Goal: Information Seeking & Learning: Check status

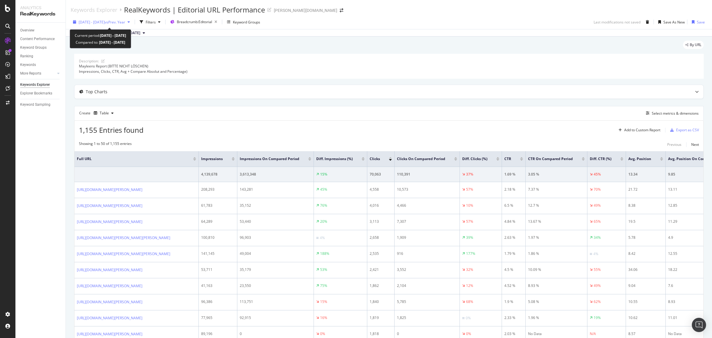
click at [120, 22] on span "vs Prev. Year" at bounding box center [115, 22] width 20 height 5
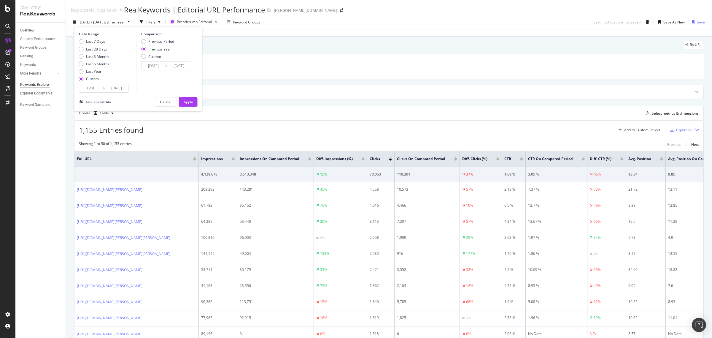
click at [114, 87] on input "[DATE]" at bounding box center [117, 88] width 24 height 8
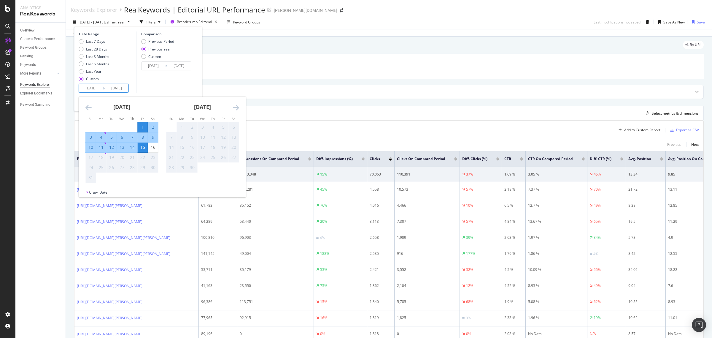
click at [140, 128] on div "1" at bounding box center [143, 127] width 10 height 6
type input "2025/08/01"
type input "2024/08/02"
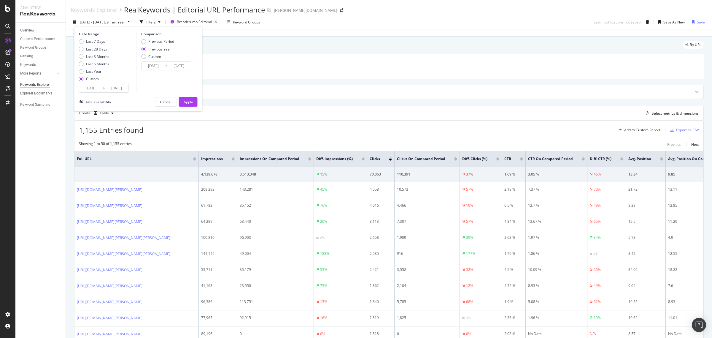
click at [113, 88] on input "2025/08/01" at bounding box center [117, 88] width 24 height 8
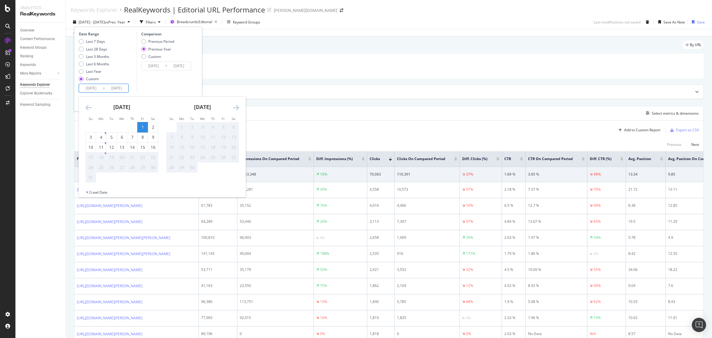
click at [144, 127] on div "1" at bounding box center [143, 127] width 10 height 6
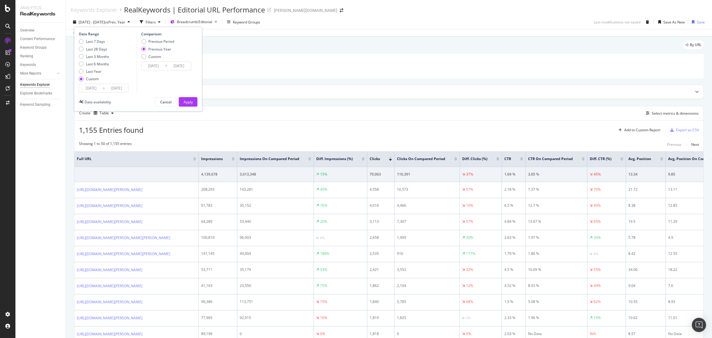
click at [109, 85] on input "2025/08/01" at bounding box center [117, 88] width 24 height 8
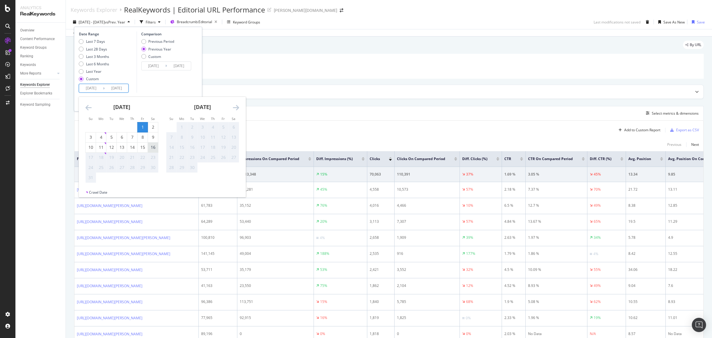
click at [154, 148] on div "16" at bounding box center [153, 147] width 10 height 6
type input "[DATE]"
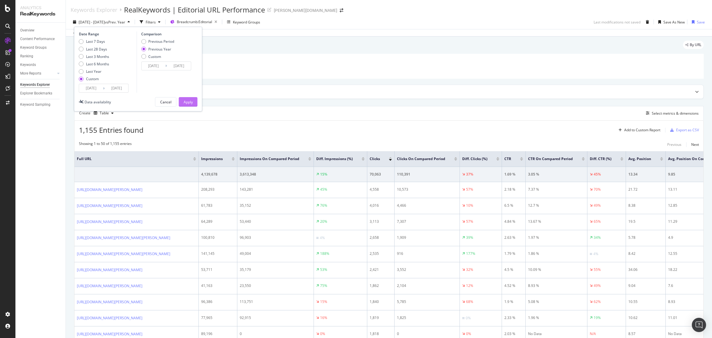
click at [192, 101] on div "Apply" at bounding box center [188, 101] width 9 height 5
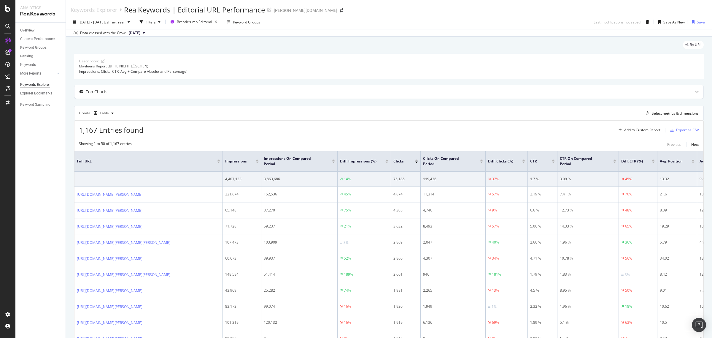
click at [417, 163] on div at bounding box center [416, 161] width 3 height 1
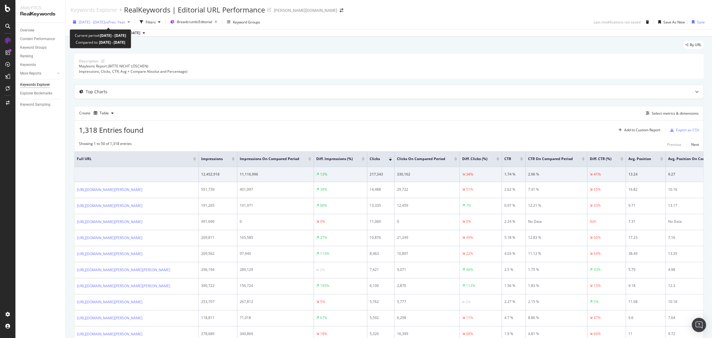
click at [110, 24] on div "2025 Jul. 1st - Aug. 15th vs Prev. Year" at bounding box center [102, 22] width 47 height 5
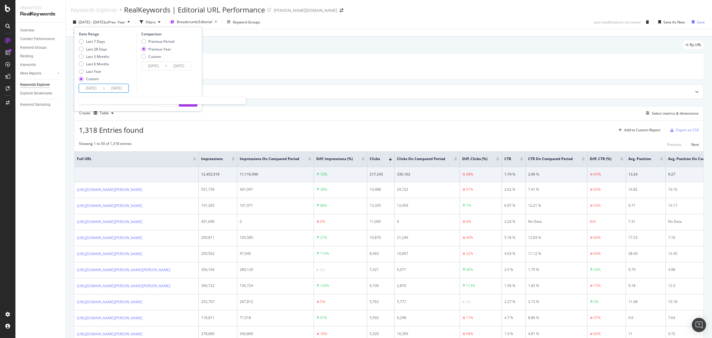
click at [92, 87] on input "2025/07/01" at bounding box center [91, 88] width 24 height 8
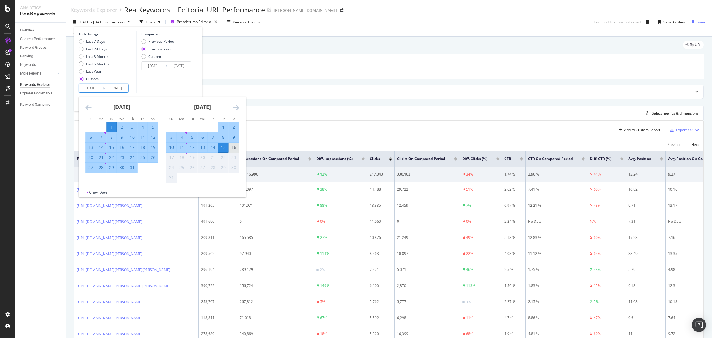
click at [235, 146] on div "16" at bounding box center [234, 147] width 10 height 6
type input "[DATE]"
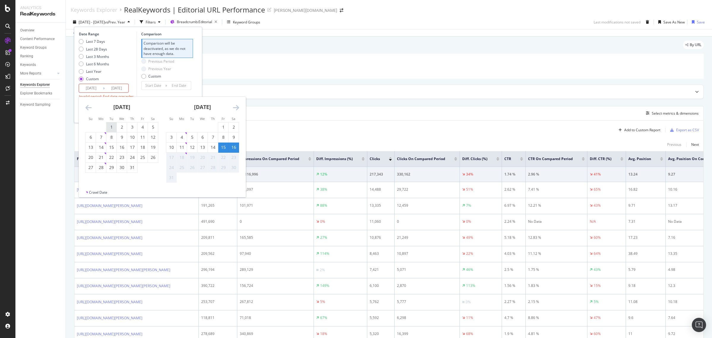
click at [113, 128] on div "1" at bounding box center [112, 127] width 10 height 6
type input "2025/07/01"
type input "2025/05/16"
type input "2025/06/30"
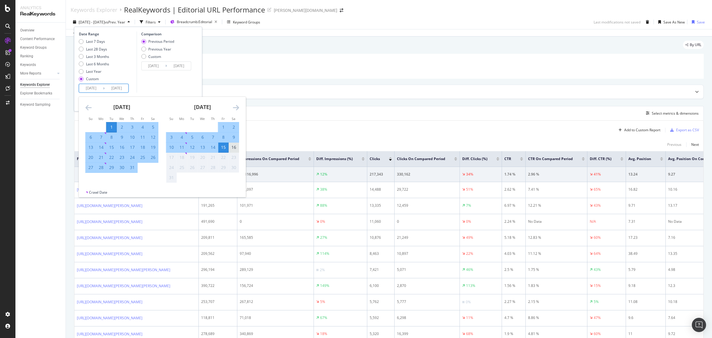
click at [238, 147] on div "16" at bounding box center [234, 147] width 10 height 6
type input "[DATE]"
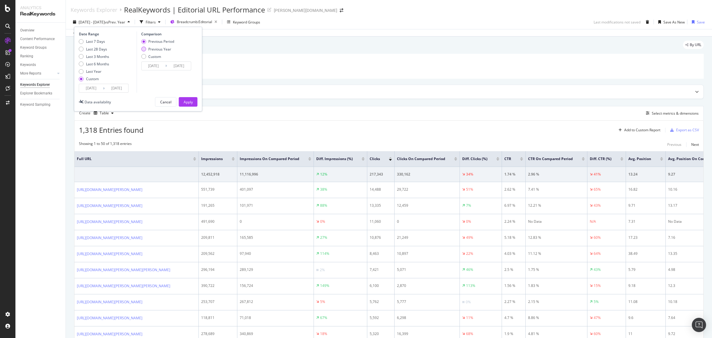
click at [166, 51] on div "Previous Year" at bounding box center [159, 49] width 23 height 5
type input "2024/07/02"
type input "[DATE]"
click at [188, 104] on div "Apply" at bounding box center [188, 101] width 9 height 5
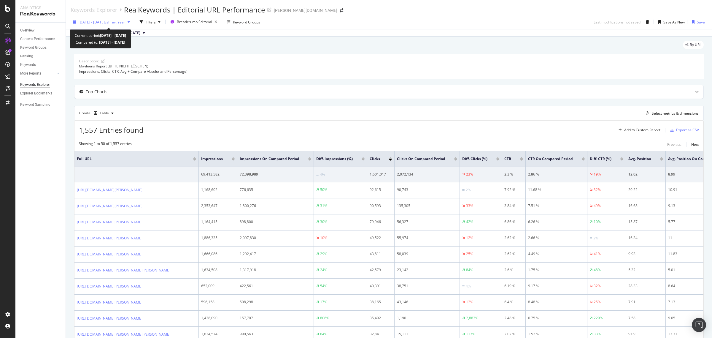
click at [105, 23] on span "[DATE] - [DATE]" at bounding box center [92, 22] width 26 height 5
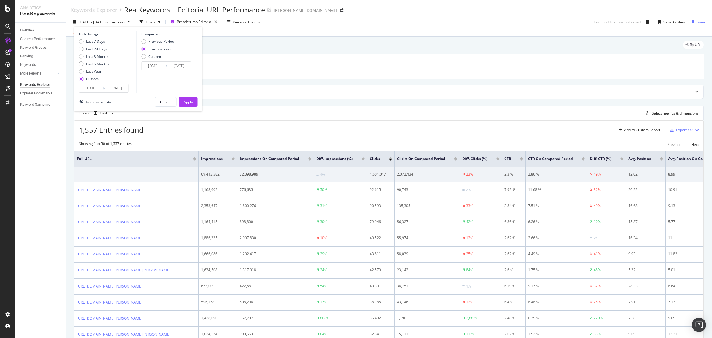
click at [85, 91] on input "[DATE]" at bounding box center [91, 88] width 24 height 8
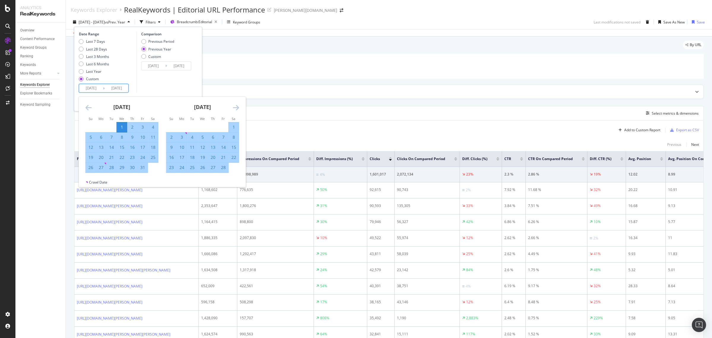
click at [238, 109] on icon "Move forward to switch to the next month." at bounding box center [236, 107] width 6 height 7
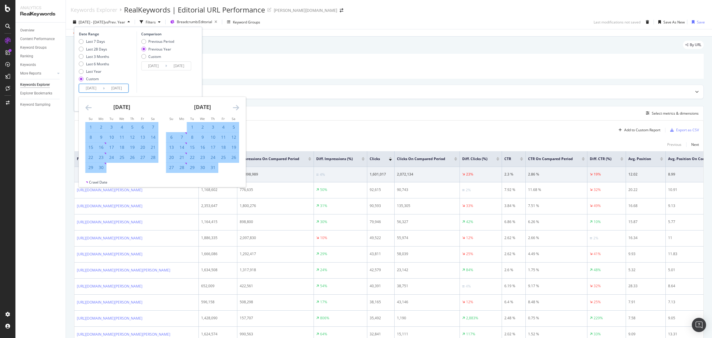
click at [235, 110] on icon "Move forward to switch to the next month." at bounding box center [236, 107] width 6 height 7
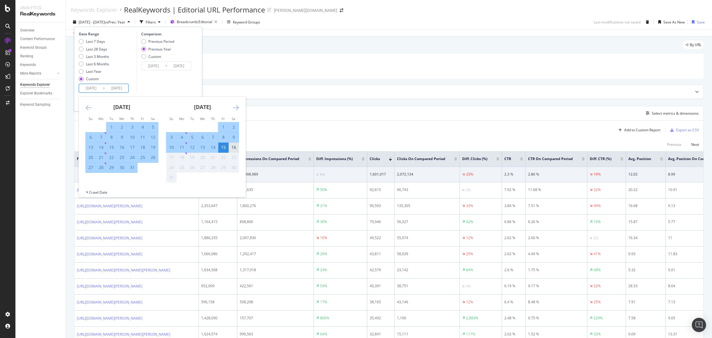
click at [235, 151] on div "16" at bounding box center [234, 147] width 10 height 10
type input "[DATE]"
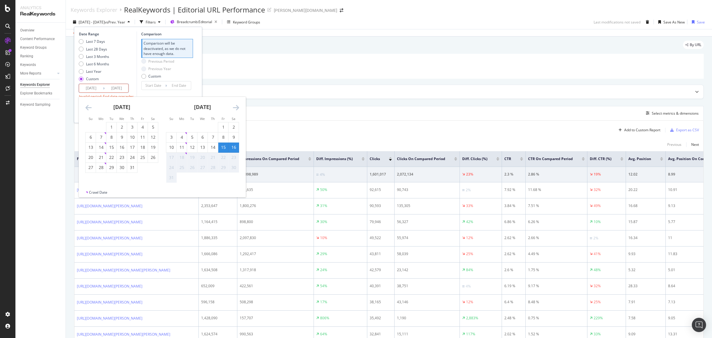
click at [89, 106] on icon "Move backward to switch to the previous month." at bounding box center [88, 107] width 6 height 7
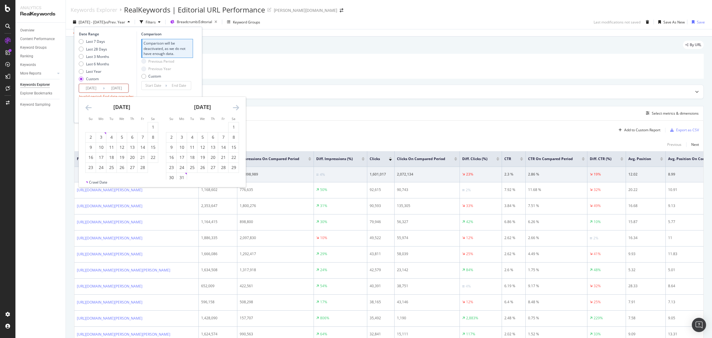
click at [89, 106] on icon "Move backward to switch to the previous month." at bounding box center [88, 107] width 6 height 7
click at [238, 105] on icon "Move forward to switch to the next month." at bounding box center [236, 107] width 6 height 7
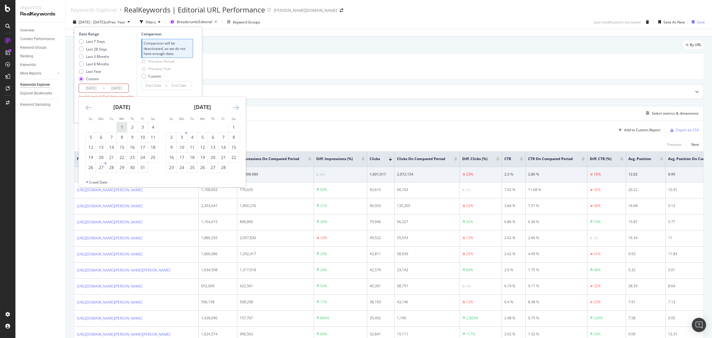
click at [122, 127] on div "1" at bounding box center [122, 127] width 10 height 6
type input "[DATE]"
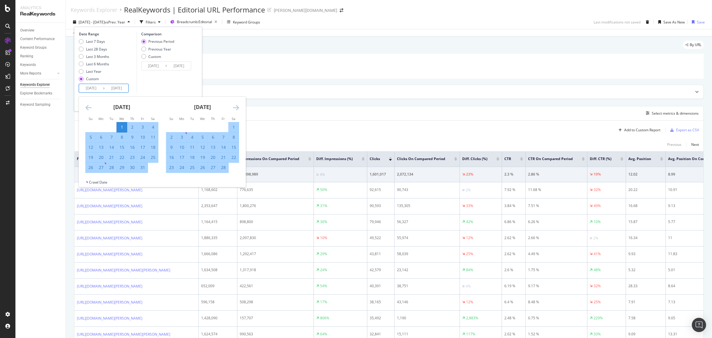
click at [236, 106] on icon "Move forward to switch to the next month." at bounding box center [236, 107] width 6 height 7
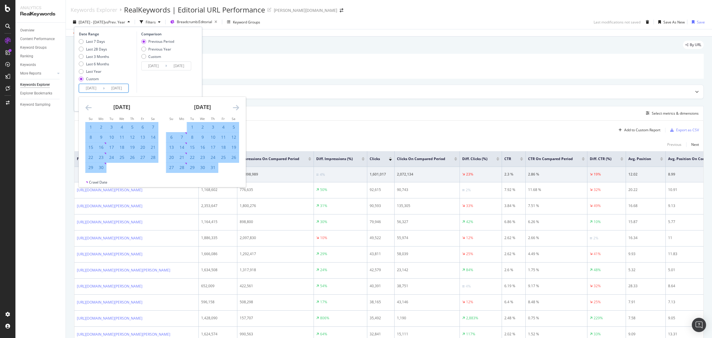
click at [236, 106] on icon "Move forward to switch to the next month." at bounding box center [236, 107] width 6 height 7
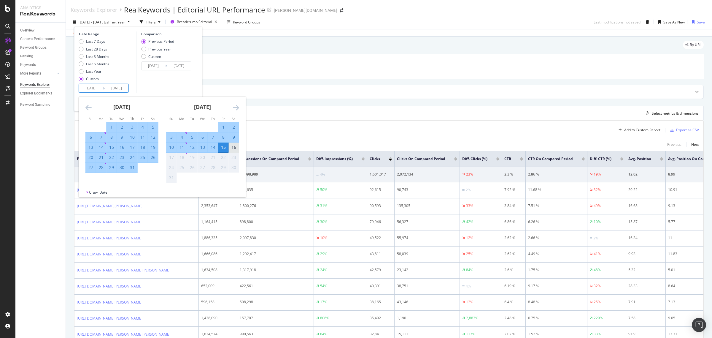
click at [234, 147] on div "16" at bounding box center [234, 147] width 10 height 6
type input "[DATE]"
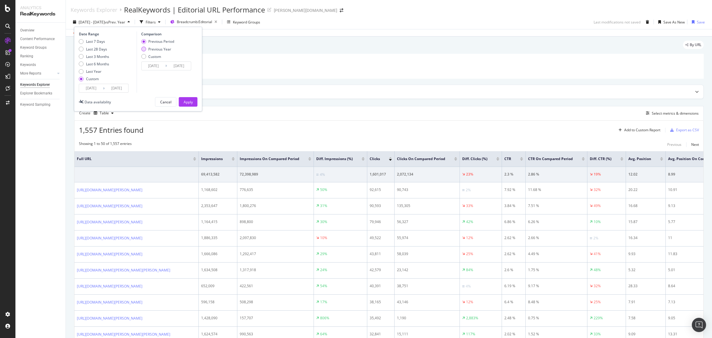
click at [165, 48] on div "Previous Year" at bounding box center [159, 49] width 23 height 5
type input "[DATE]"
click at [195, 105] on button "Apply" at bounding box center [188, 101] width 19 height 9
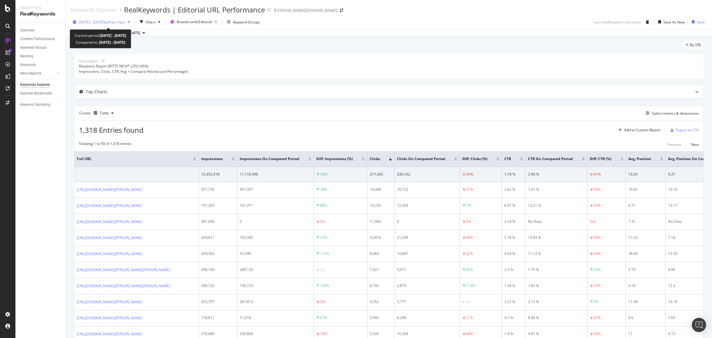
click at [125, 21] on span "vs Prev. Year" at bounding box center [115, 22] width 20 height 5
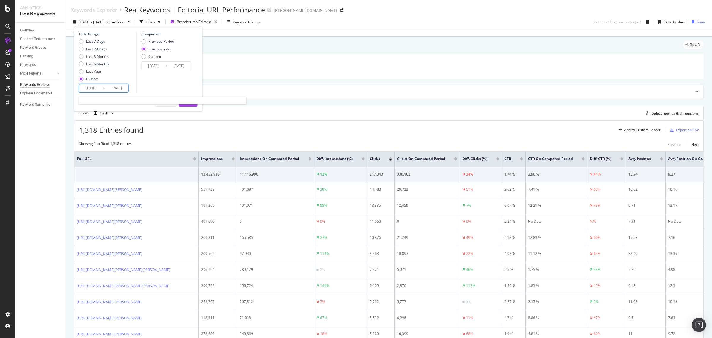
click at [100, 84] on input "2025/07/01" at bounding box center [91, 88] width 24 height 8
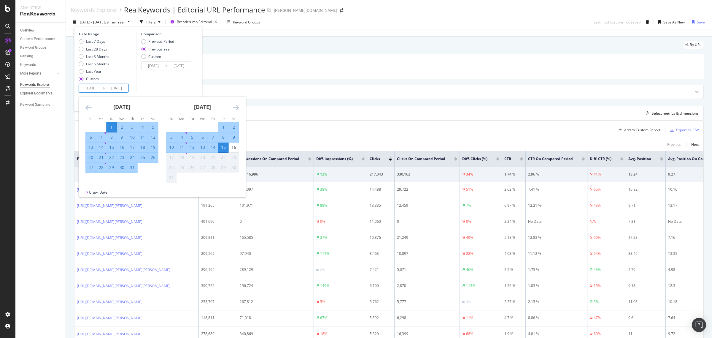
click at [110, 128] on div "1" at bounding box center [112, 127] width 10 height 6
click at [233, 147] on div "16" at bounding box center [234, 147] width 10 height 6
type input "[DATE]"
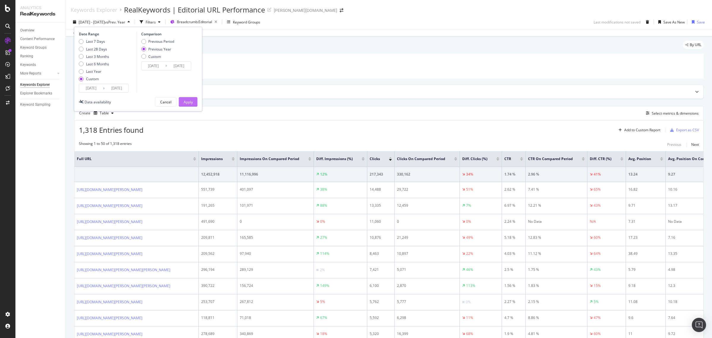
click at [188, 104] on div "Apply" at bounding box center [188, 101] width 9 height 9
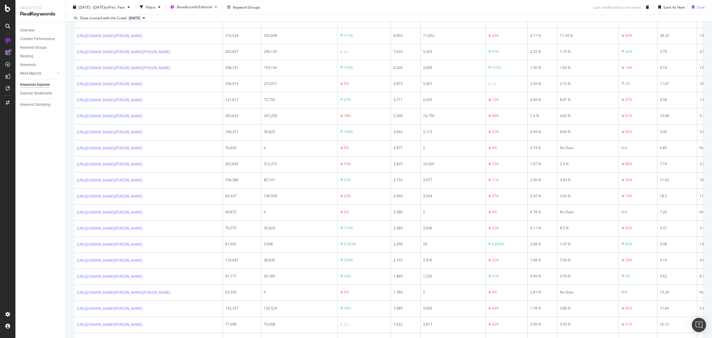
scroll to position [37, 0]
